Goal: Use online tool/utility: Utilize a website feature to perform a specific function

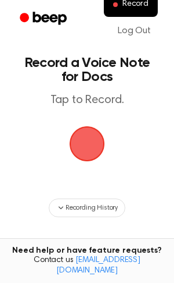
click at [82, 131] on span "button" at bounding box center [87, 143] width 33 height 33
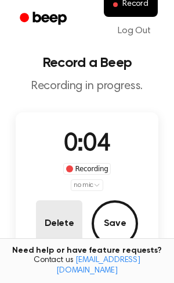
click at [57, 227] on button "Delete" at bounding box center [59, 223] width 47 height 47
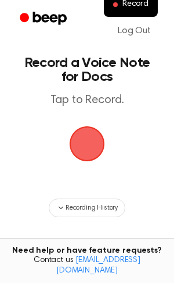
click at [91, 160] on span "button" at bounding box center [87, 143] width 33 height 33
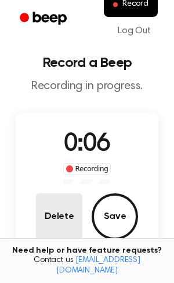
click at [56, 209] on button "Delete" at bounding box center [59, 216] width 47 height 47
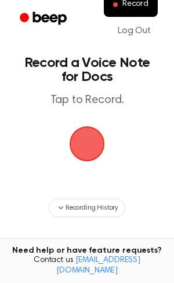
click at [85, 147] on span "button" at bounding box center [87, 143] width 33 height 33
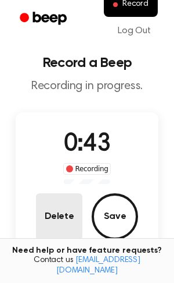
click at [58, 204] on button "Delete" at bounding box center [59, 216] width 47 height 47
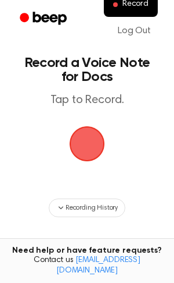
click at [88, 137] on span "button" at bounding box center [87, 143] width 33 height 33
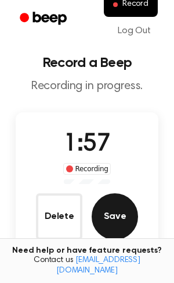
click at [115, 212] on button "Save" at bounding box center [115, 216] width 47 height 47
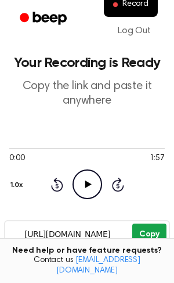
click at [156, 230] on button "Copy" at bounding box center [150, 234] width 34 height 22
